Goal: Find specific fact: Find specific fact

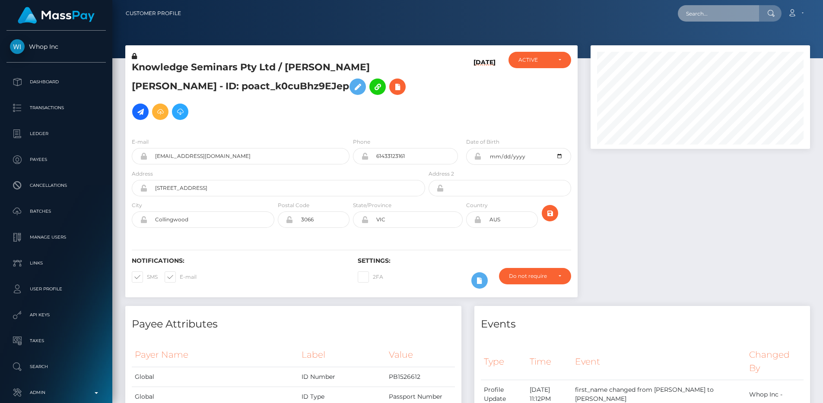
click at [697, 14] on input "text" at bounding box center [718, 13] width 81 height 16
paste input "822315168330424320_2"
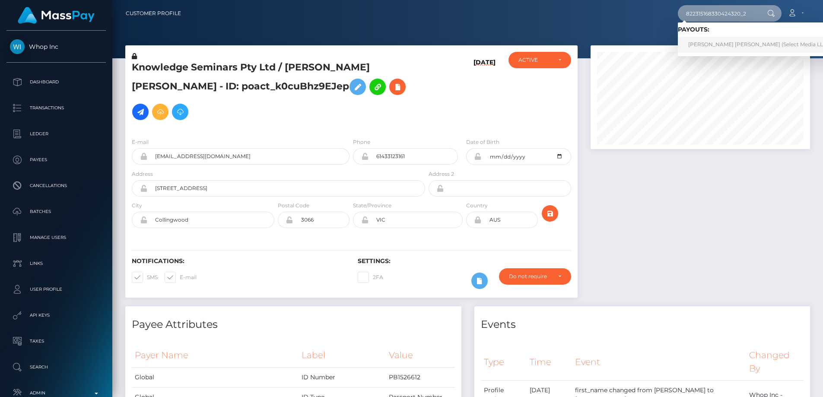
type input "822315168330424320_2"
click at [701, 41] on link "JOSE GREGORIO QUINTANA FIGUEROA (Select Media LLC - )" at bounding box center [761, 45] width 166 height 16
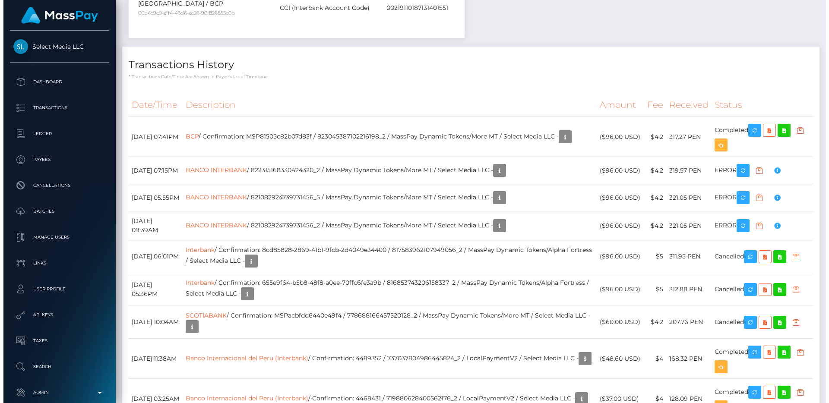
scroll to position [104, 220]
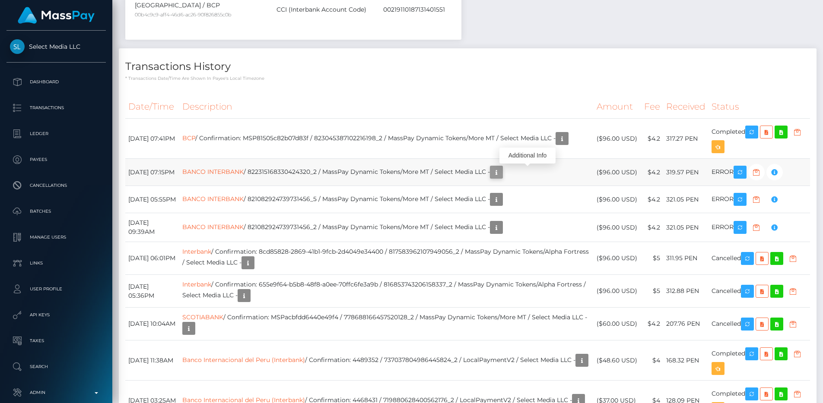
click at [501, 172] on icon "button" at bounding box center [496, 172] width 10 height 11
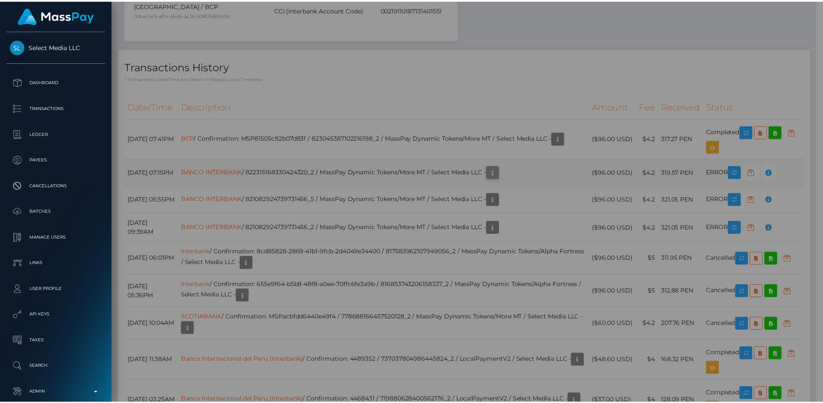
scroll to position [431713, 431597]
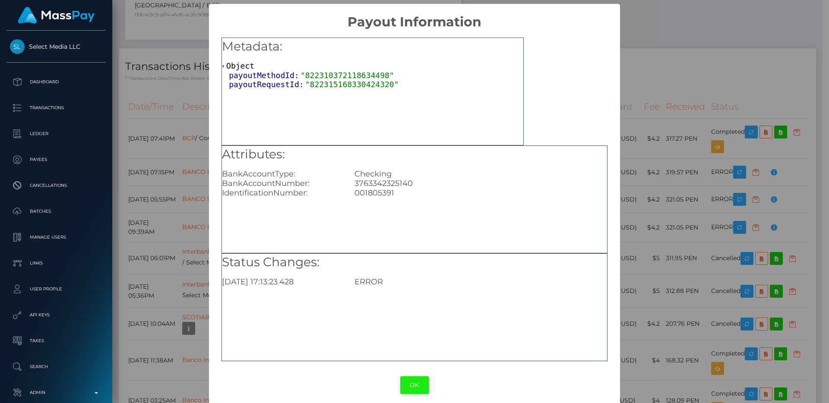
click at [408, 392] on button "OK" at bounding box center [414, 386] width 28 height 18
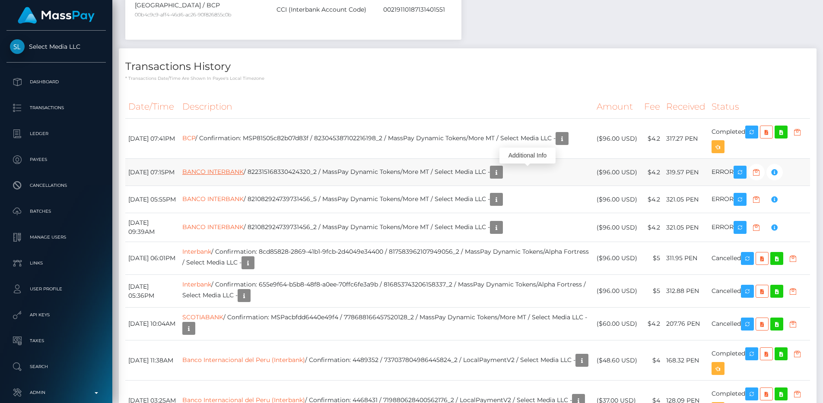
click at [244, 173] on link "BANCO INTERBANK" at bounding box center [212, 172] width 61 height 8
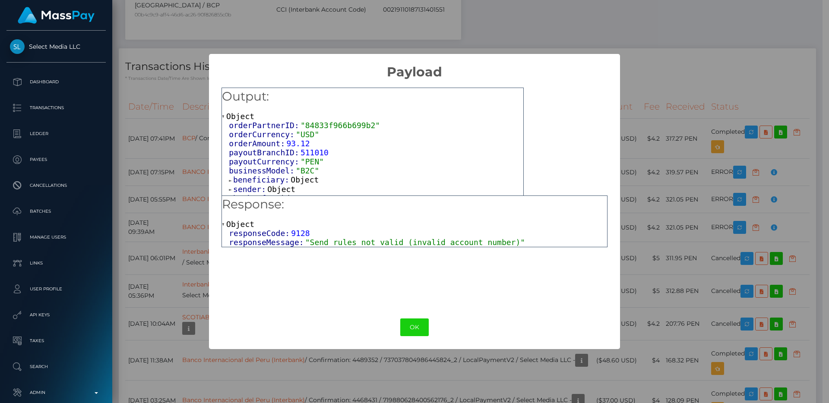
click at [259, 180] on span "beneficiary:" at bounding box center [261, 179] width 57 height 9
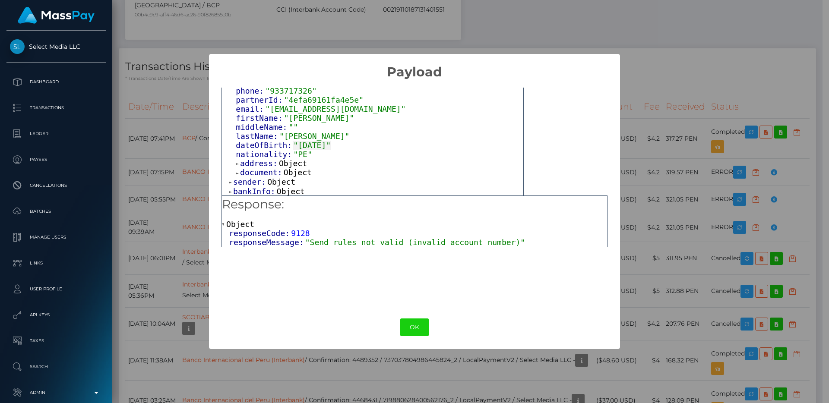
scroll to position [100, 0]
click at [250, 186] on span "bankInfo:" at bounding box center [255, 190] width 44 height 9
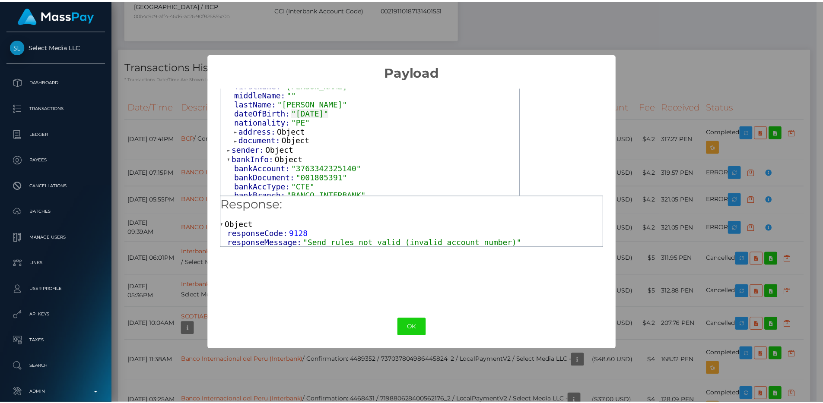
scroll to position [136, 0]
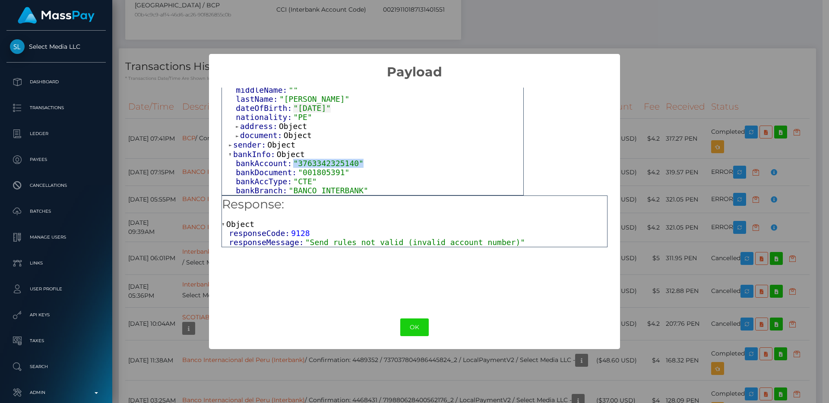
drag, startPoint x: 295, startPoint y: 162, endPoint x: 375, endPoint y: 165, distance: 80.4
click at [375, 165] on div "bankAccount: "[FINANCIAL_ID]"" at bounding box center [380, 163] width 288 height 9
copy span ""3763342325140""
click at [414, 334] on button "OK" at bounding box center [414, 328] width 28 height 18
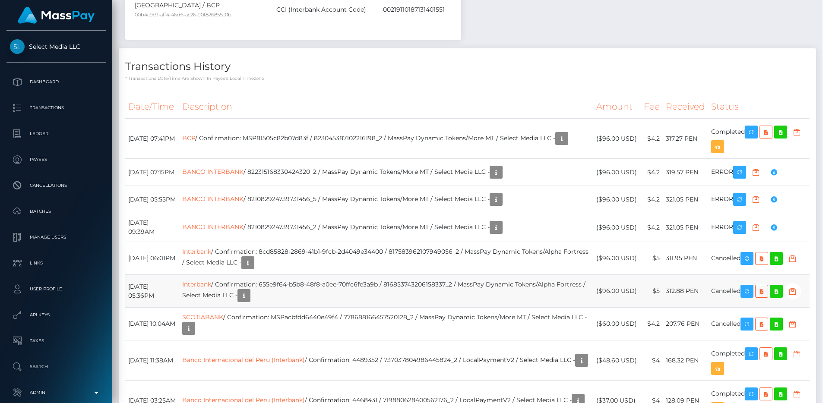
scroll to position [431713, 431597]
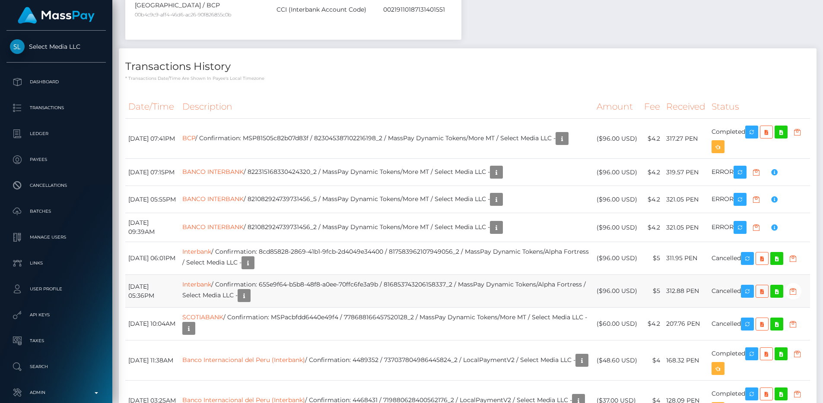
click at [414, 304] on td "Interbank / Confirmation: 655e9f64-b5b8-48f8-a0ee-70ffc6fe3a9b / 81685374320615…" at bounding box center [386, 291] width 414 height 33
click at [244, 175] on link "BANCO INTERBANK" at bounding box center [212, 172] width 61 height 8
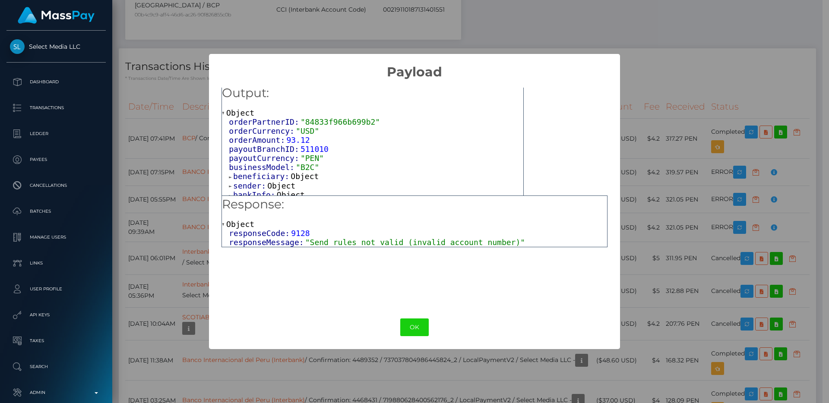
scroll to position [8, 0]
click at [253, 190] on span "bankInfo:" at bounding box center [255, 190] width 44 height 9
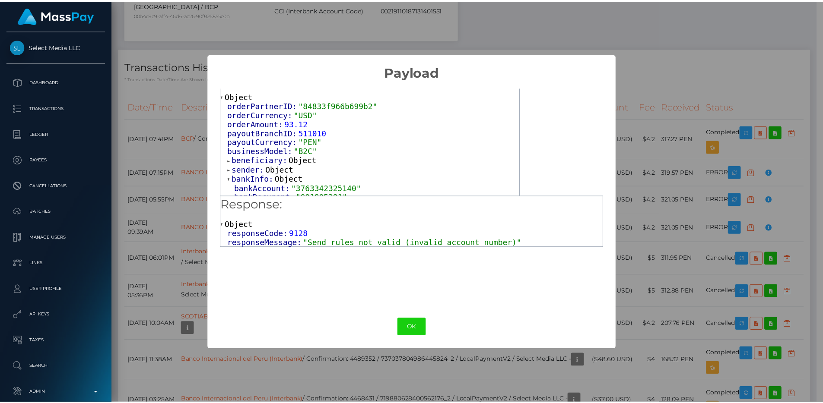
scroll to position [44, 0]
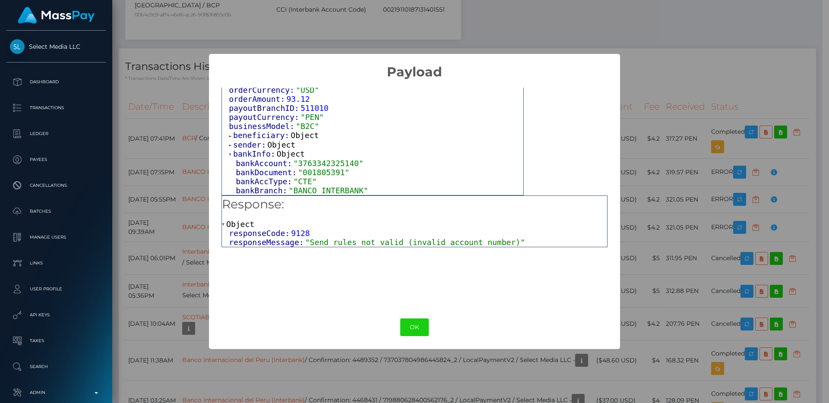
click at [657, 136] on div "× Payload Output: Object orderPartnerID: "84833f966b699b2" orderCurrency: "USD"…" at bounding box center [414, 201] width 829 height 403
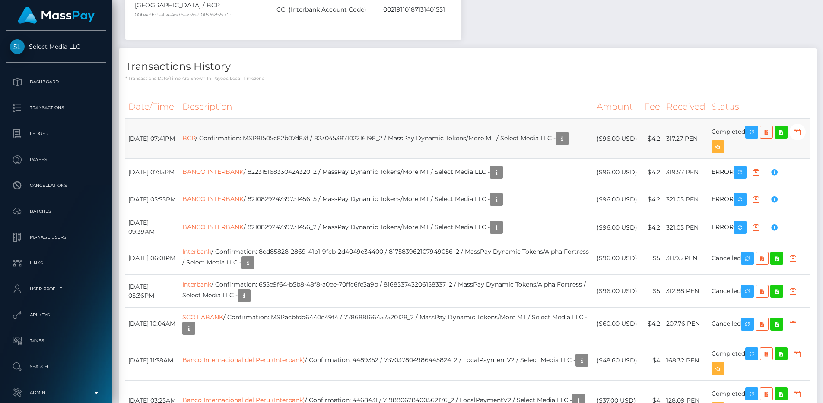
scroll to position [104, 220]
